Goal: Task Accomplishment & Management: Manage account settings

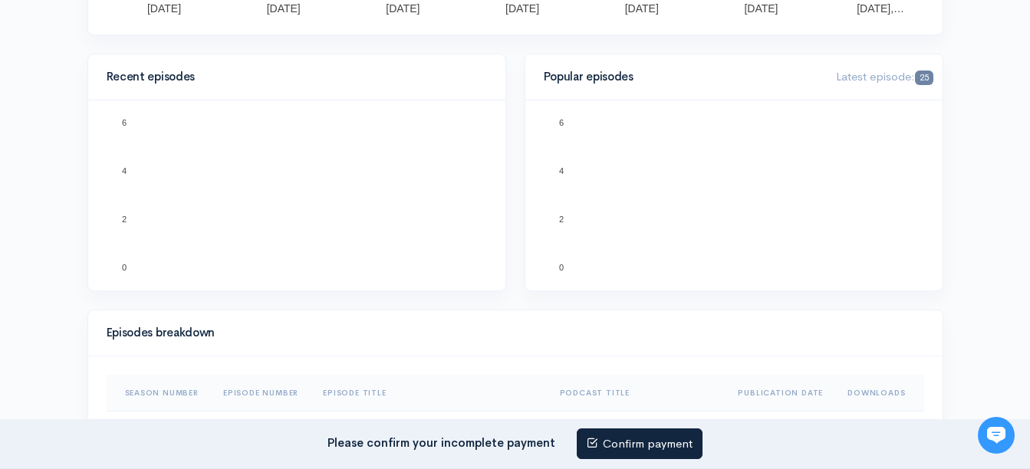
scroll to position [538, 0]
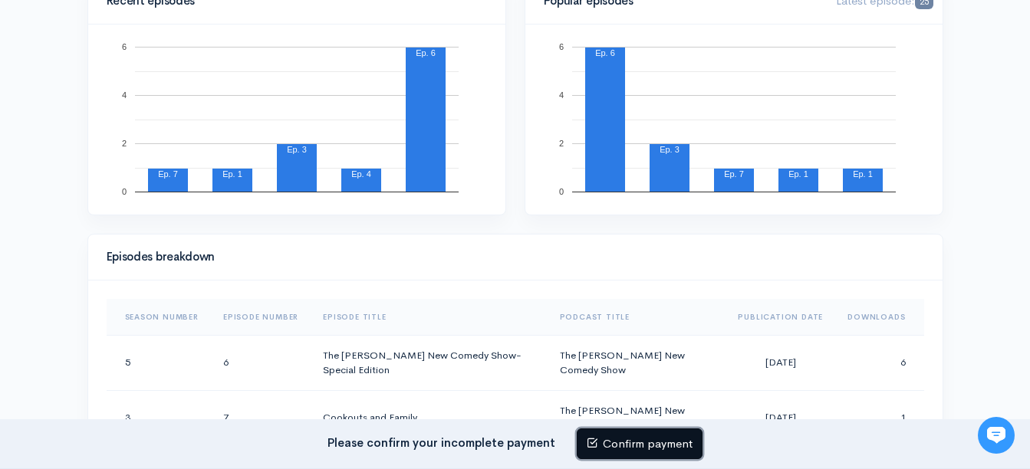
click at [630, 443] on link "Confirm payment" at bounding box center [640, 444] width 126 height 31
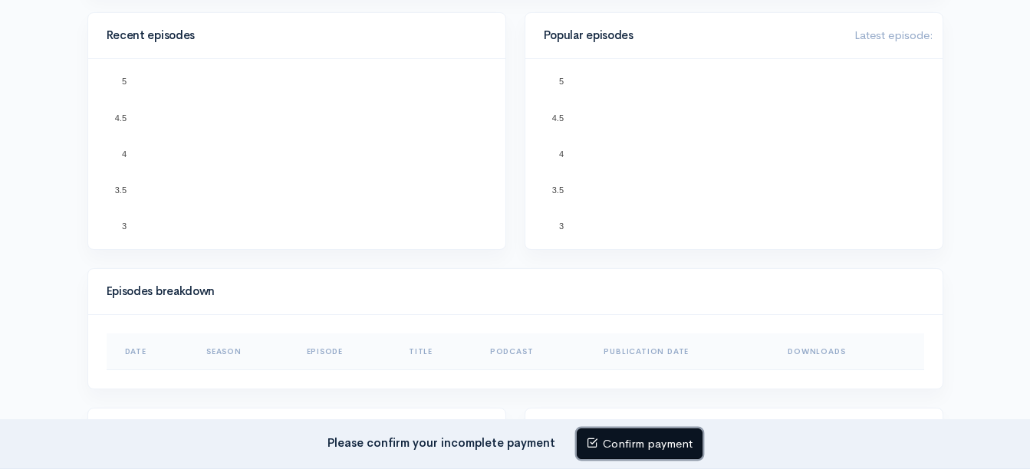
scroll to position [538, 0]
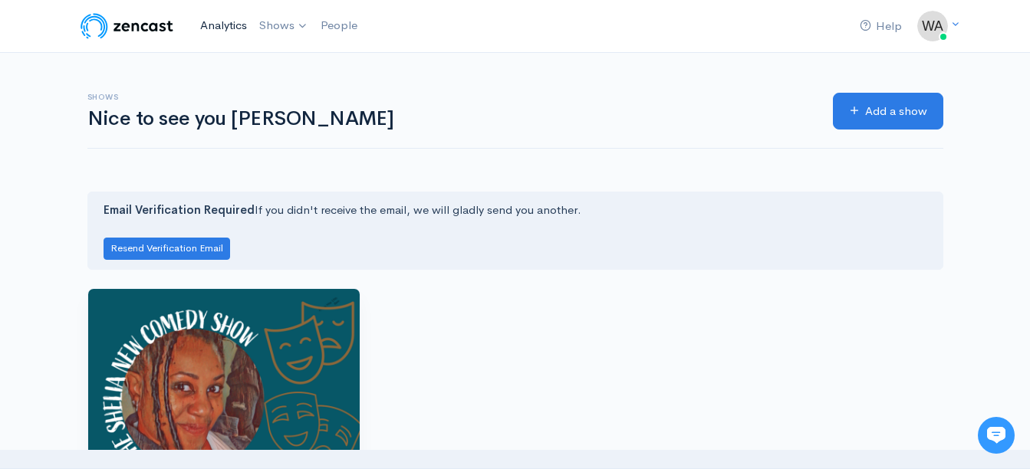
click at [217, 28] on link "Analytics" at bounding box center [223, 25] width 59 height 33
